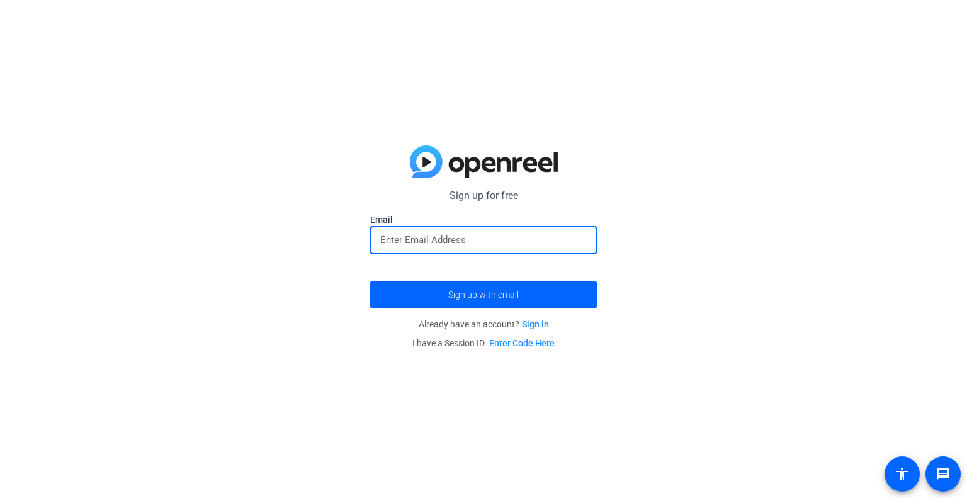
type input "[EMAIL_ADDRESS][DOMAIN_NAME]"
click at [474, 295] on span "Sign up with email" at bounding box center [483, 295] width 71 height 0
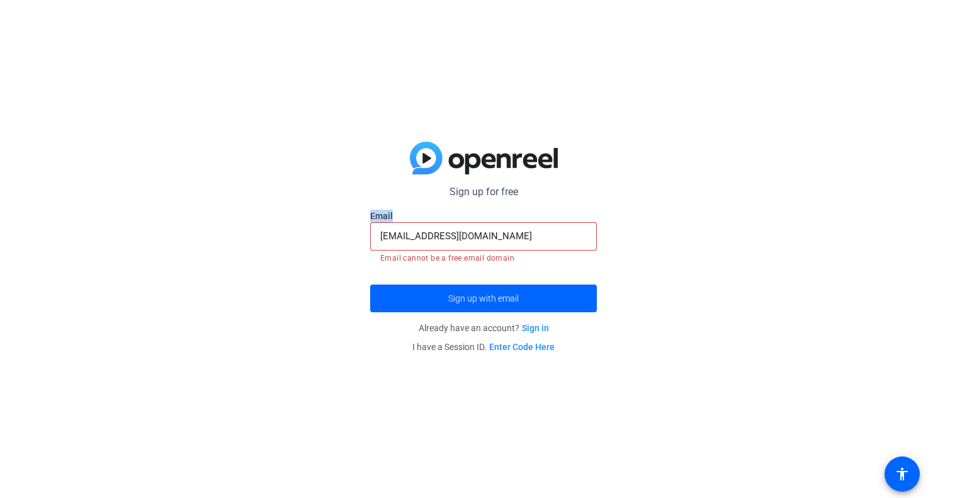
drag, startPoint x: 502, startPoint y: 246, endPoint x: 295, endPoint y: 212, distance: 210.1
click at [295, 212] on div "Sign up for free [EMAIL_ADDRESS][DOMAIN_NAME] Email [EMAIL_ADDRESS][DOMAIN_NAME…" at bounding box center [483, 249] width 967 height 498
click at [508, 236] on input "[EMAIL_ADDRESS][DOMAIN_NAME]" at bounding box center [483, 236] width 207 height 15
click at [506, 237] on input "jemmabullock09@gmail.com" at bounding box center [483, 236] width 207 height 15
drag, startPoint x: 506, startPoint y: 237, endPoint x: 337, endPoint y: 254, distance: 169.6
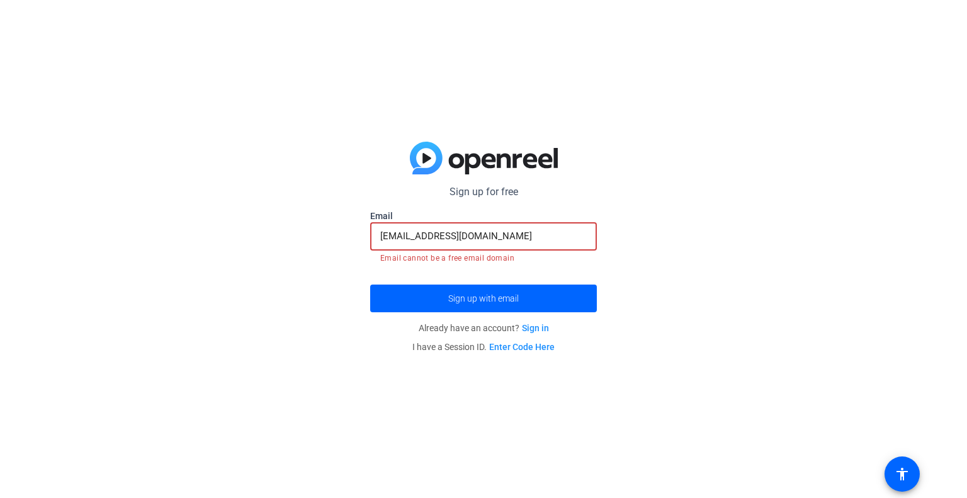
click at [339, 254] on div "Sign up for free jemmabullock09@gmail.com Email jemmabullock09@gmail.com Email …" at bounding box center [483, 249] width 967 height 498
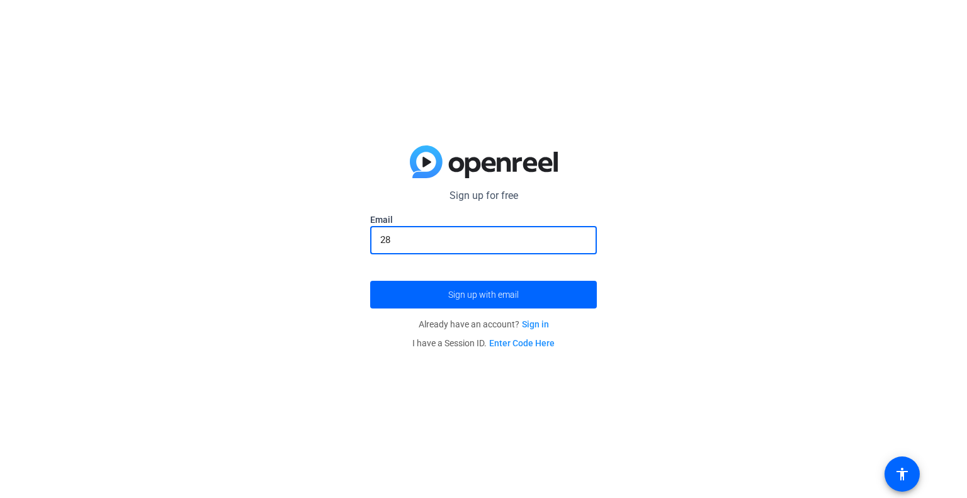
type input "2"
type input "zekeisgay1234@gmail.com"
click at [370, 281] on button "Sign up with email" at bounding box center [483, 295] width 227 height 28
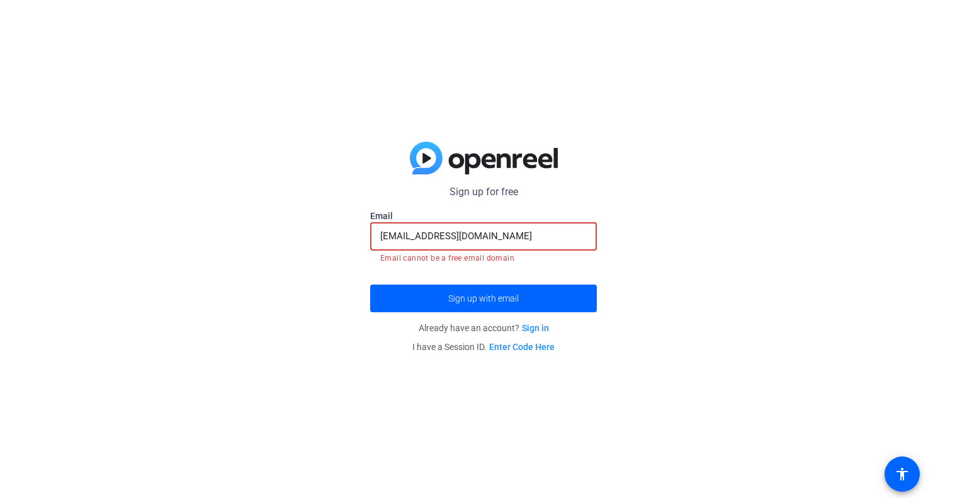
drag, startPoint x: 539, startPoint y: 239, endPoint x: 312, endPoint y: 230, distance: 227.5
click at [312, 230] on div "Sign up for free jemmabullock09@gmail.com Email zekeisgay1234@gmail.com Email c…" at bounding box center [483, 249] width 967 height 498
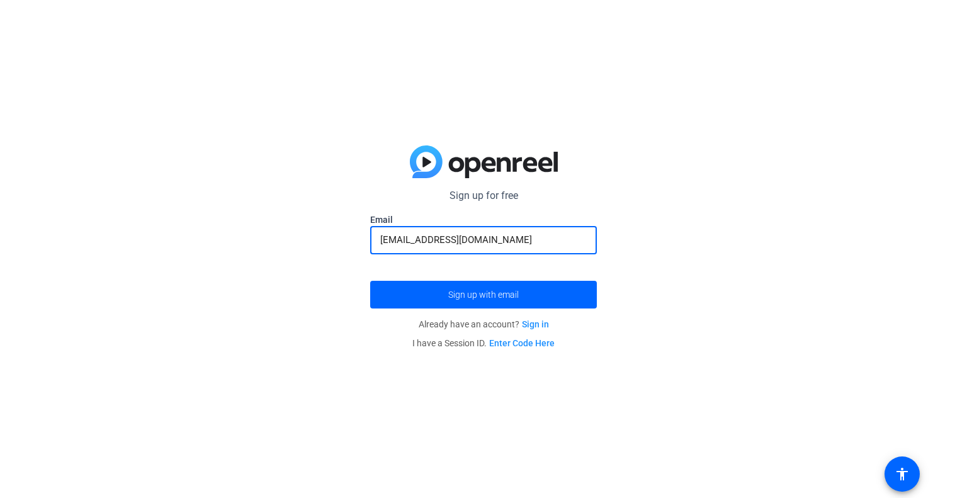
type input "[EMAIL_ADDRESS][DOMAIN_NAME]"
click at [370, 281] on button "Sign up with email" at bounding box center [483, 295] width 227 height 28
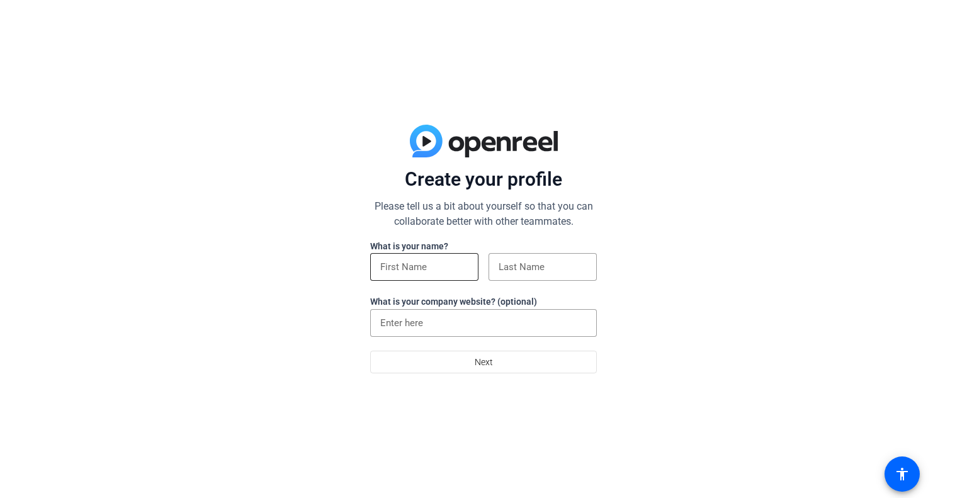
click at [452, 276] on div at bounding box center [424, 267] width 88 height 28
type input "Jemma"
click at [515, 256] on div at bounding box center [543, 267] width 88 height 28
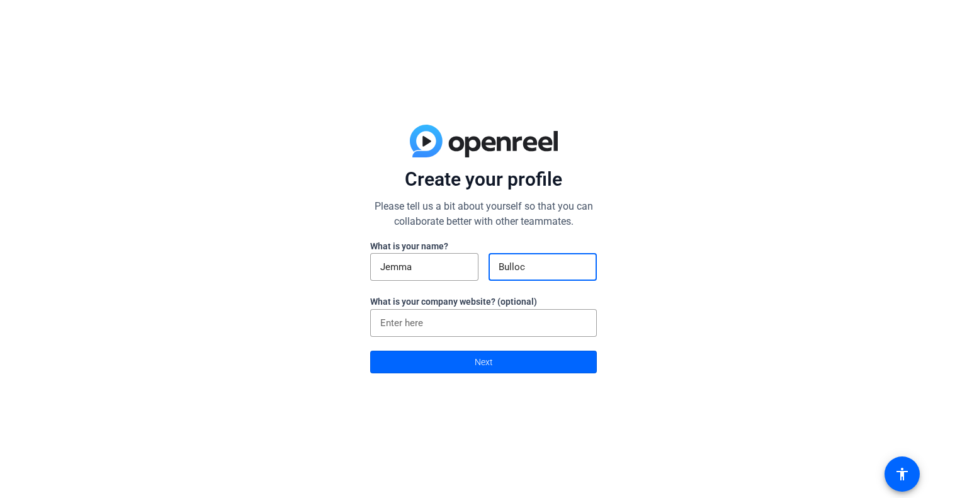
type input "[PERSON_NAME]"
click button "Next" at bounding box center [483, 362] width 227 height 23
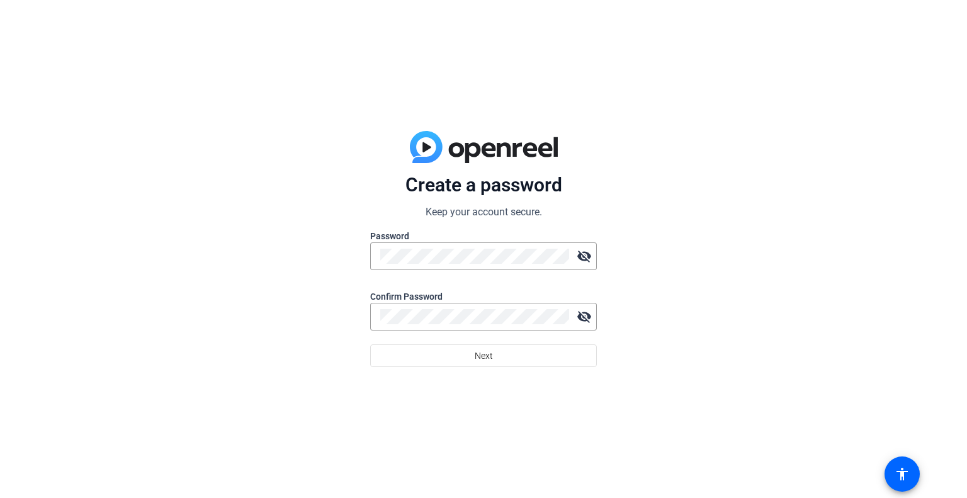
click at [514, 264] on div at bounding box center [474, 256] width 189 height 28
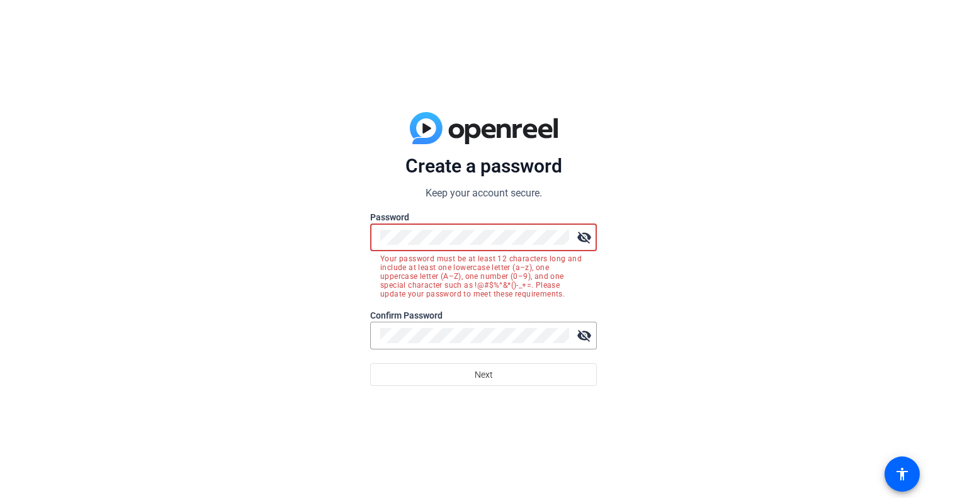
click at [447, 245] on div at bounding box center [474, 238] width 189 height 28
click at [371, 236] on div "visibility_off" at bounding box center [483, 238] width 227 height 28
click at [586, 235] on mat-icon "visibility_off" at bounding box center [584, 237] width 25 height 25
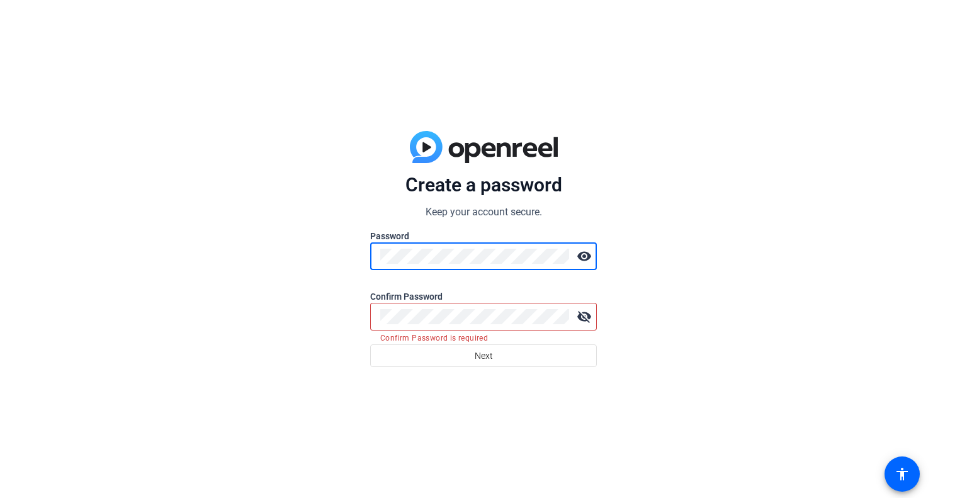
click at [350, 255] on div "Create a password Keep your account secure. Password visibility Confirm Passwor…" at bounding box center [483, 249] width 967 height 498
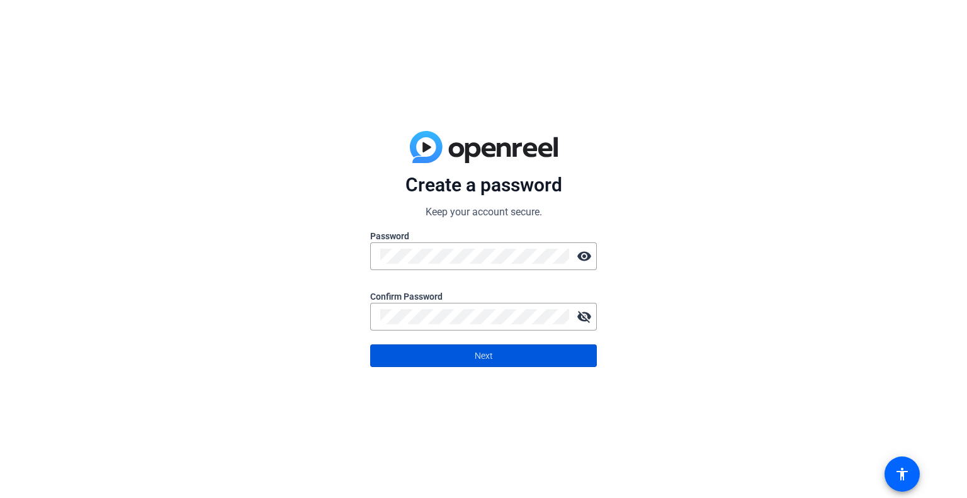
click at [501, 363] on span at bounding box center [483, 356] width 225 height 30
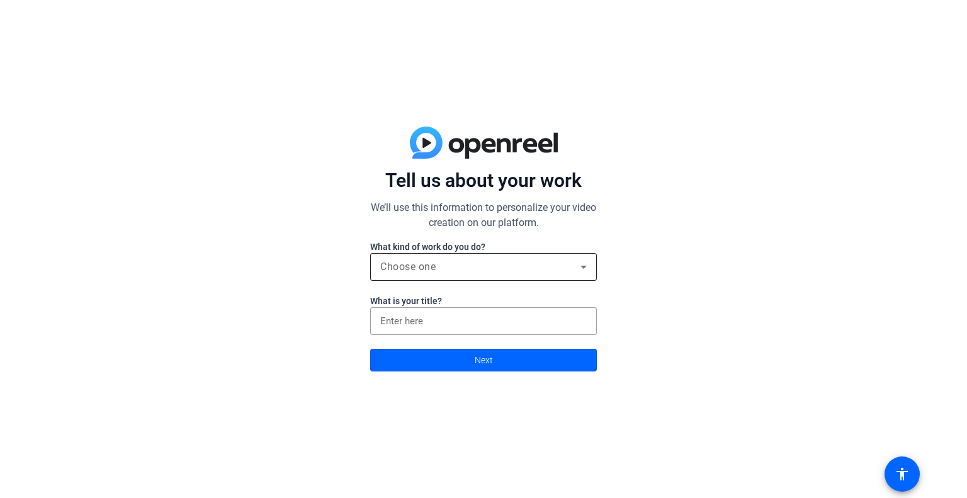
click at [488, 268] on div "Choose one" at bounding box center [480, 266] width 200 height 15
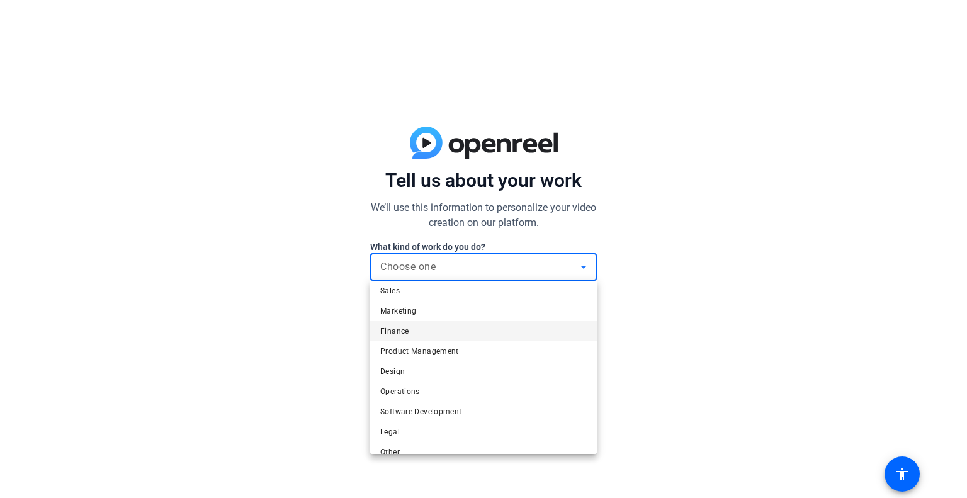
scroll to position [38, 0]
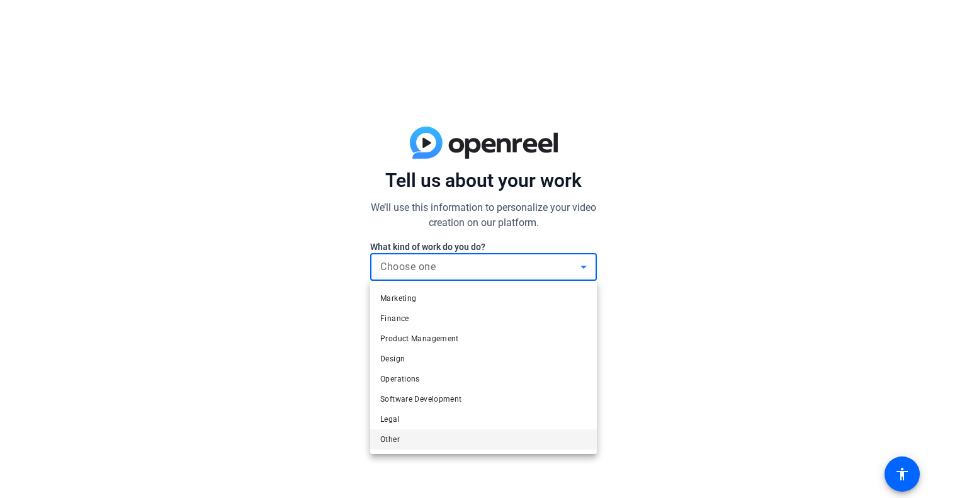
click at [425, 443] on mat-option "Other" at bounding box center [483, 440] width 227 height 20
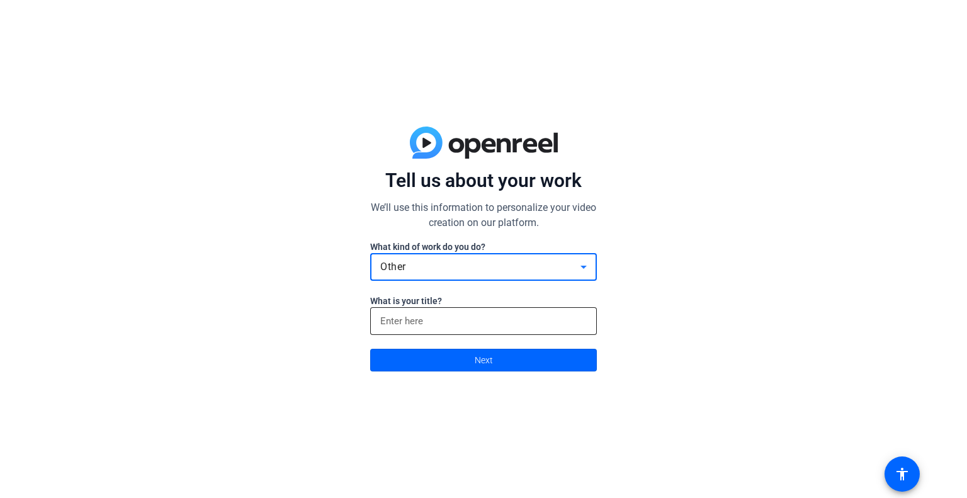
click at [461, 327] on input at bounding box center [483, 321] width 207 height 15
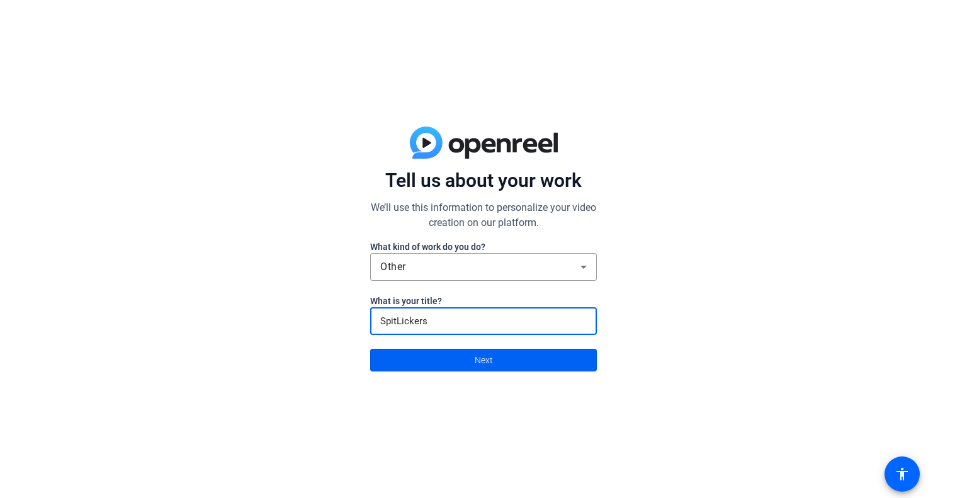
type input "SpitLickers"
click at [465, 360] on span at bounding box center [483, 360] width 225 height 30
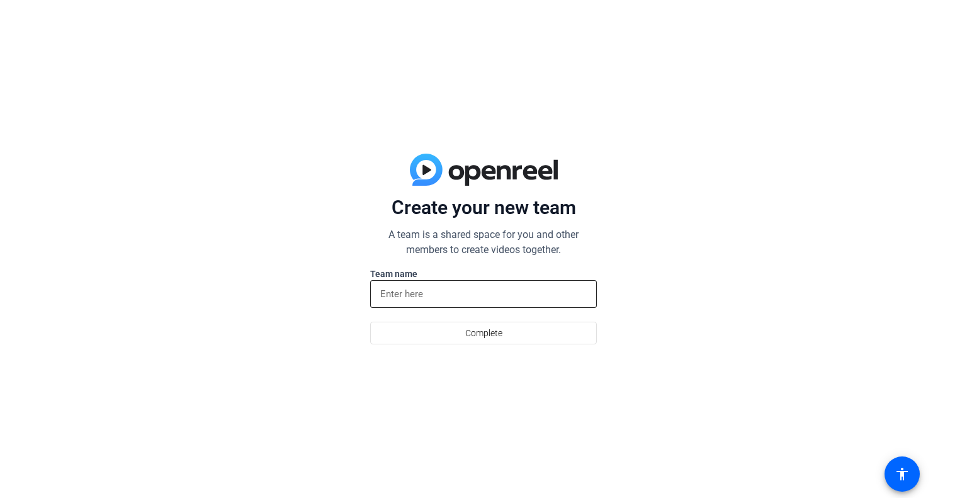
click at [459, 295] on input at bounding box center [483, 294] width 207 height 15
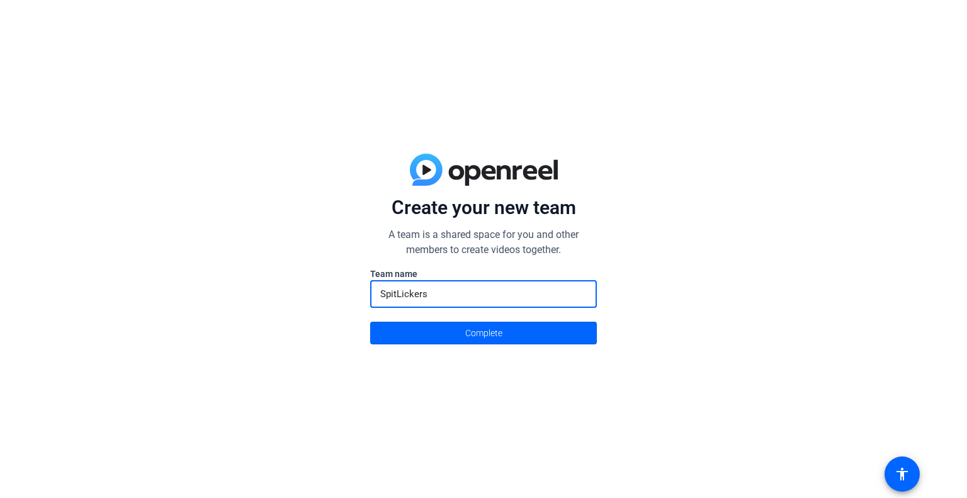
type input "SpitLickers"
click at [370, 322] on button "Complete" at bounding box center [483, 333] width 227 height 23
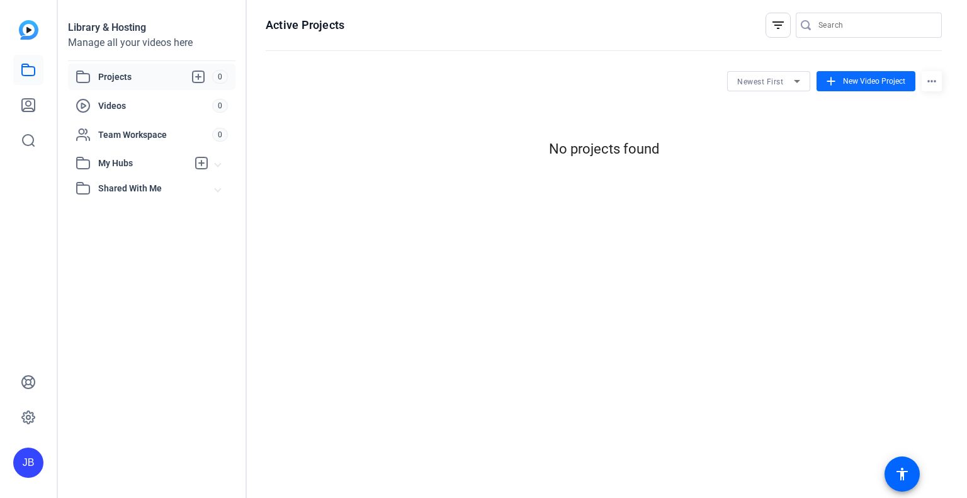
scroll to position [0, 0]
click at [881, 74] on span at bounding box center [866, 81] width 99 height 30
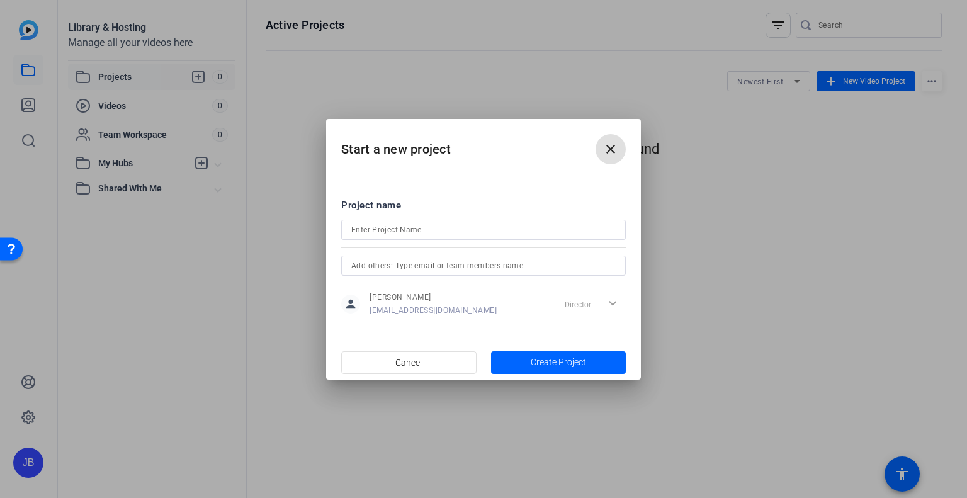
click at [444, 236] on input at bounding box center [483, 229] width 265 height 15
type input "k"
click at [547, 359] on span "Create Project" at bounding box center [558, 362] width 55 height 13
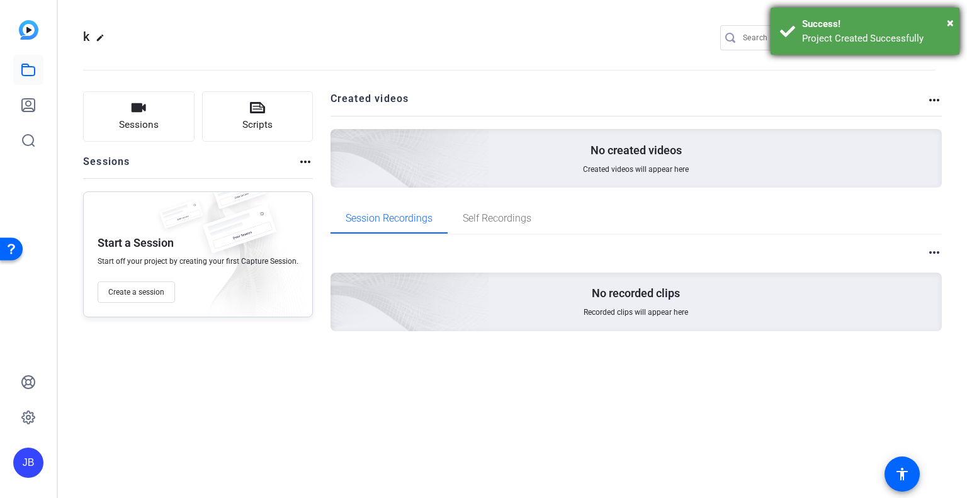
click at [945, 17] on div "Success!" at bounding box center [876, 24] width 148 height 14
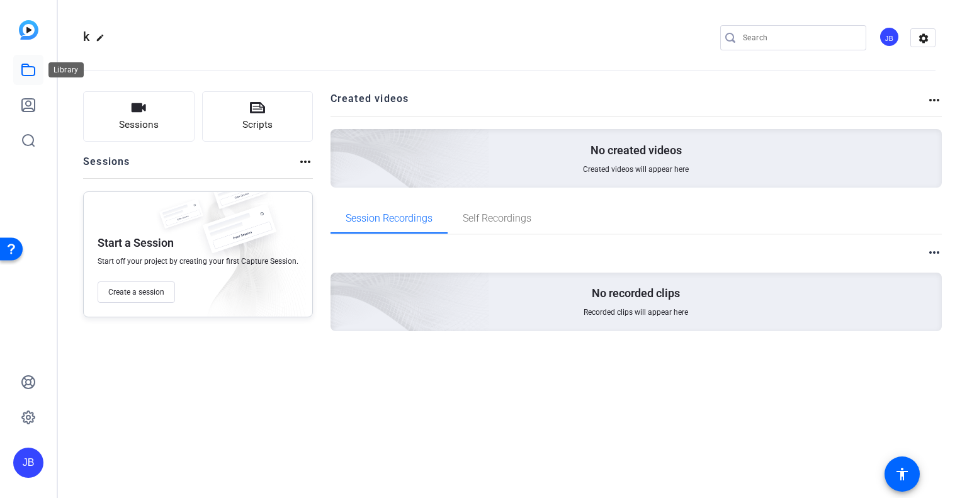
click at [31, 69] on icon at bounding box center [28, 69] width 15 height 15
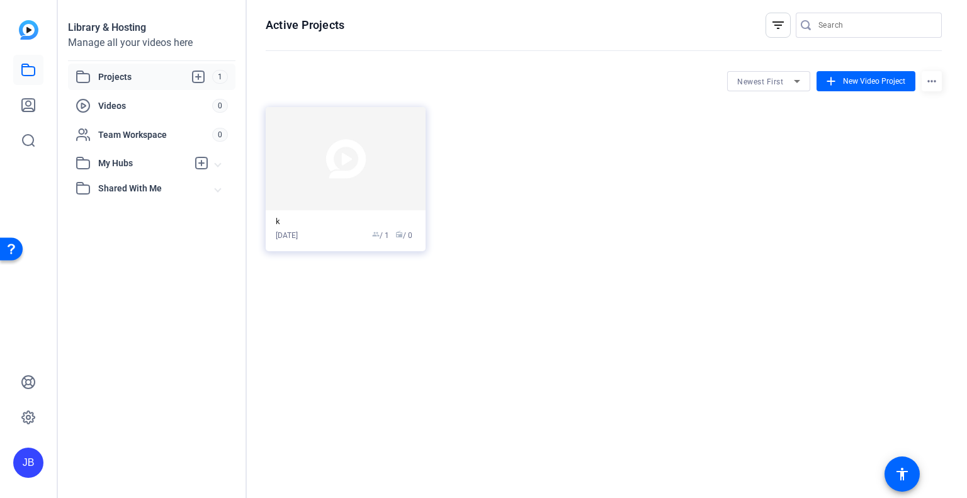
click at [28, 33] on img at bounding box center [29, 30] width 20 height 20
